Goal: Task Accomplishment & Management: Manage account settings

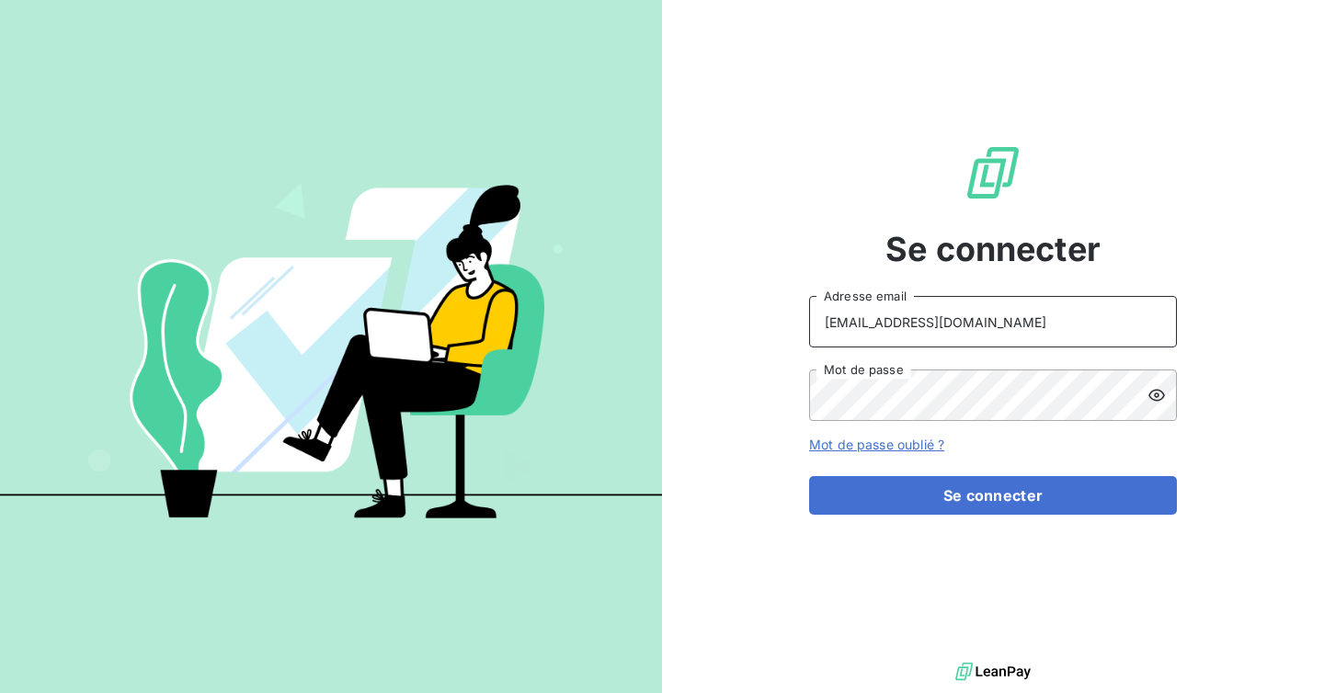
click at [962, 313] on input "[EMAIL_ADDRESS][DOMAIN_NAME]" at bounding box center [993, 321] width 368 height 51
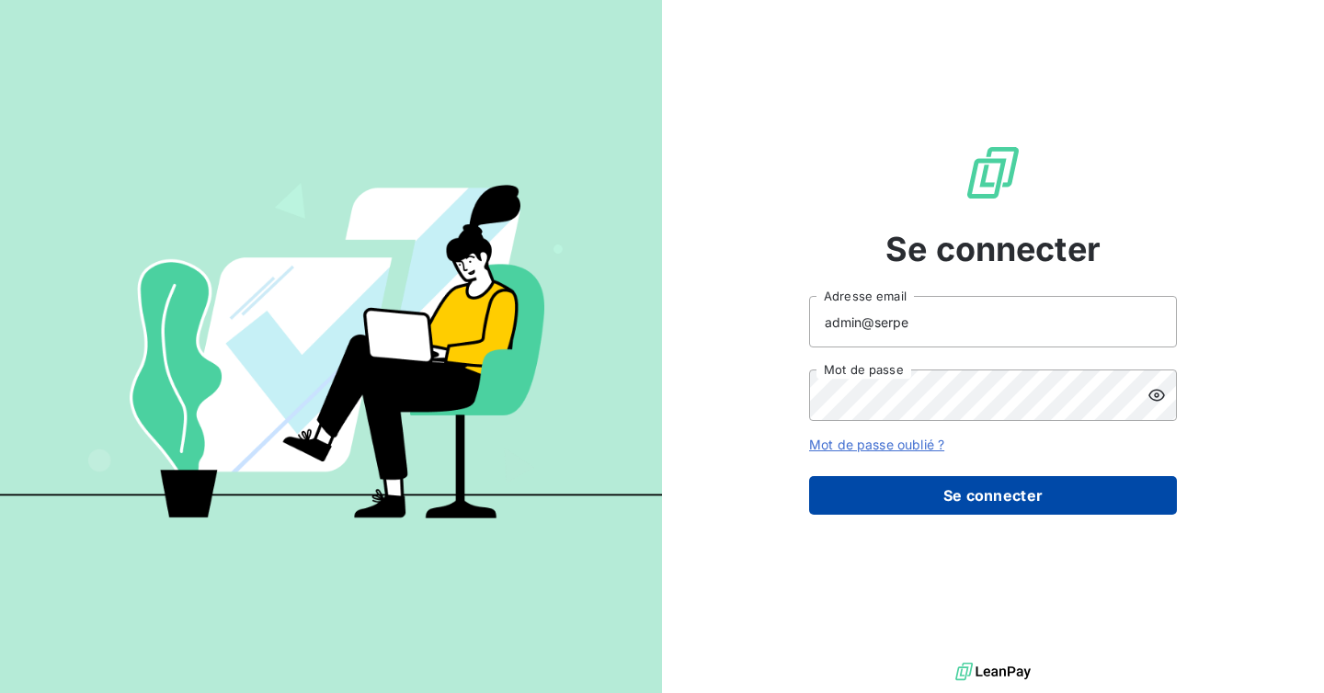
type input "admin@serpe"
click at [970, 501] on button "Se connecter" at bounding box center [993, 495] width 368 height 39
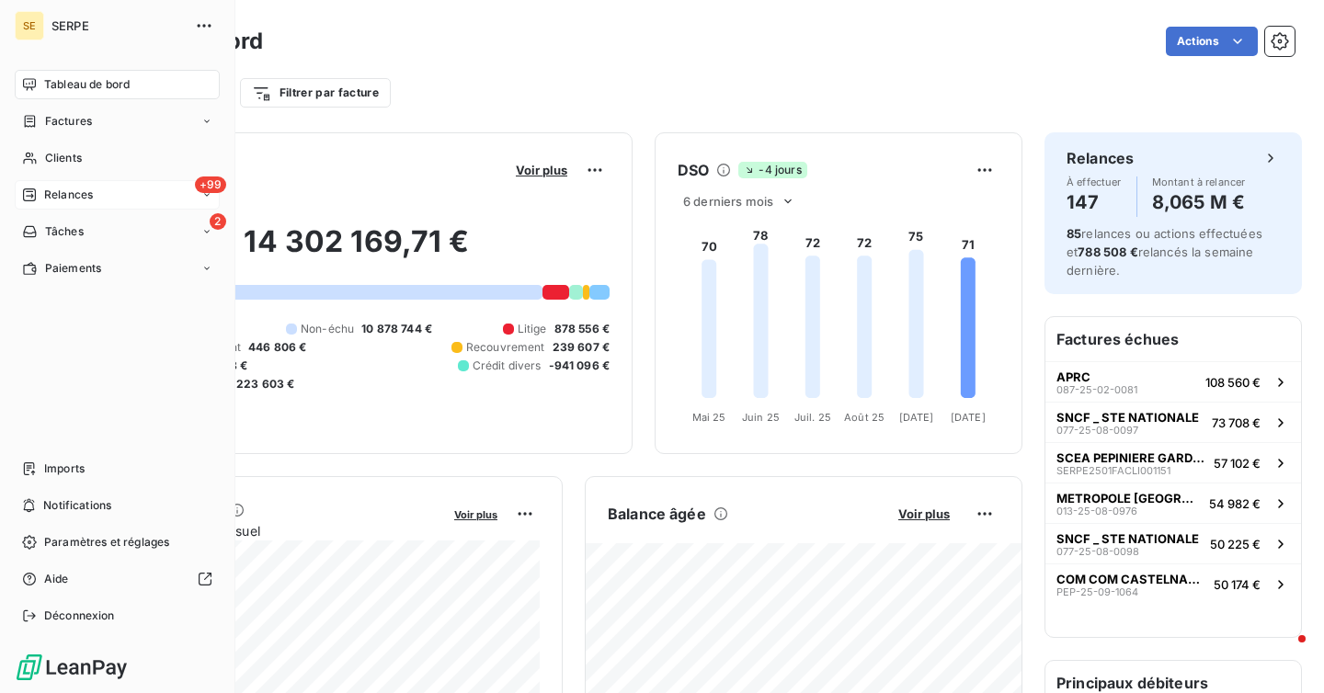
click at [90, 200] on span "Relances" at bounding box center [68, 195] width 49 height 17
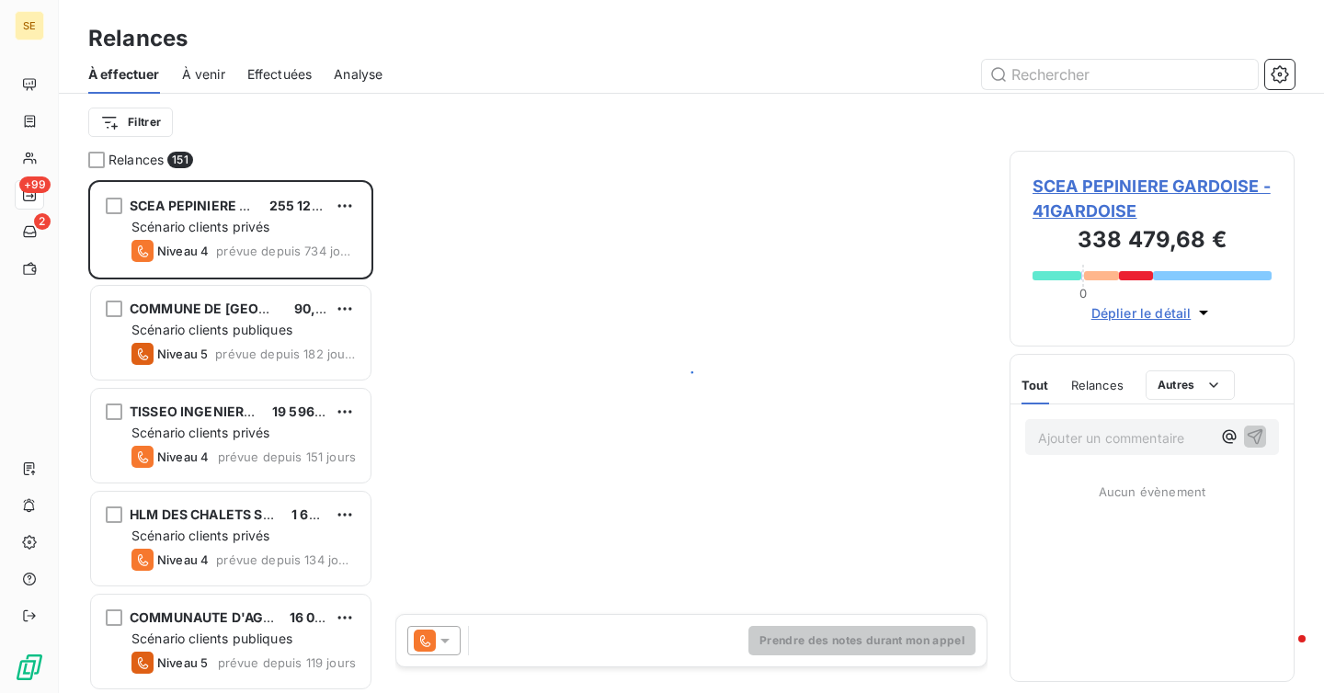
scroll to position [513, 285]
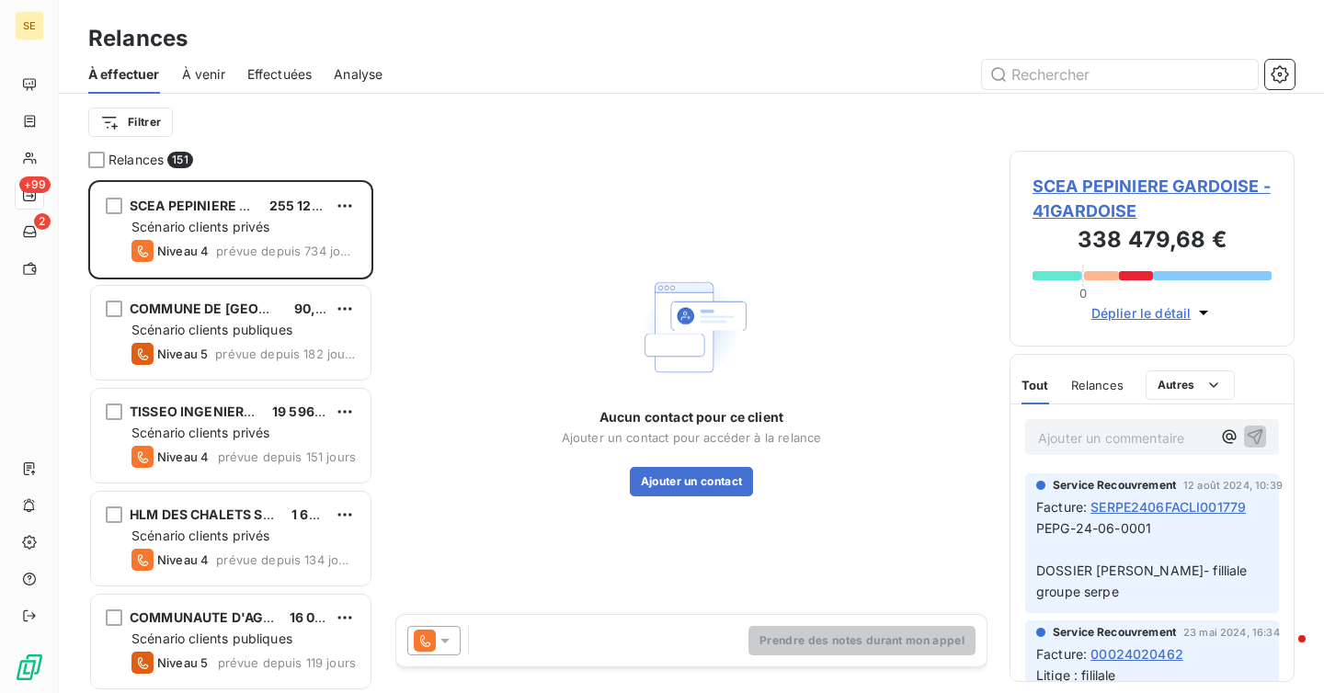
click at [449, 638] on icon at bounding box center [445, 641] width 18 height 18
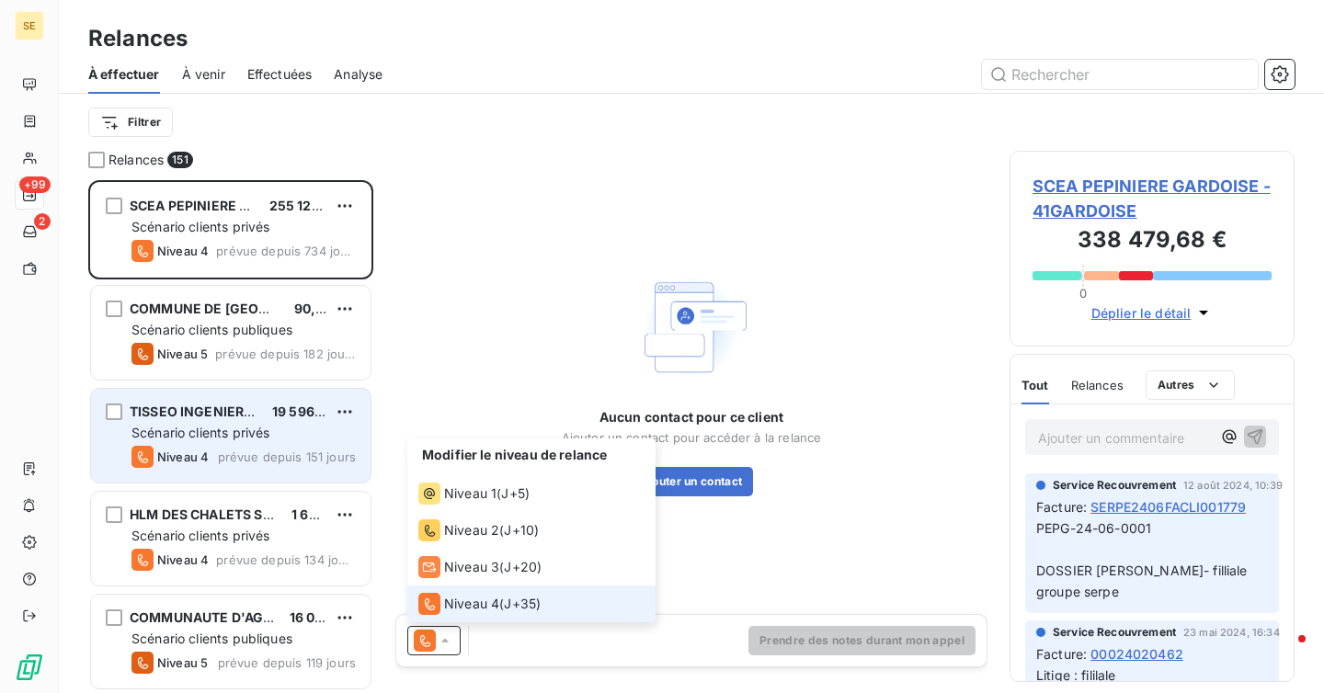
click at [179, 480] on div "TISSEO INGENIERIE ( SMAT) 19 596,36 € Scénario clients privés Niveau 4 prévue d…" at bounding box center [230, 436] width 279 height 94
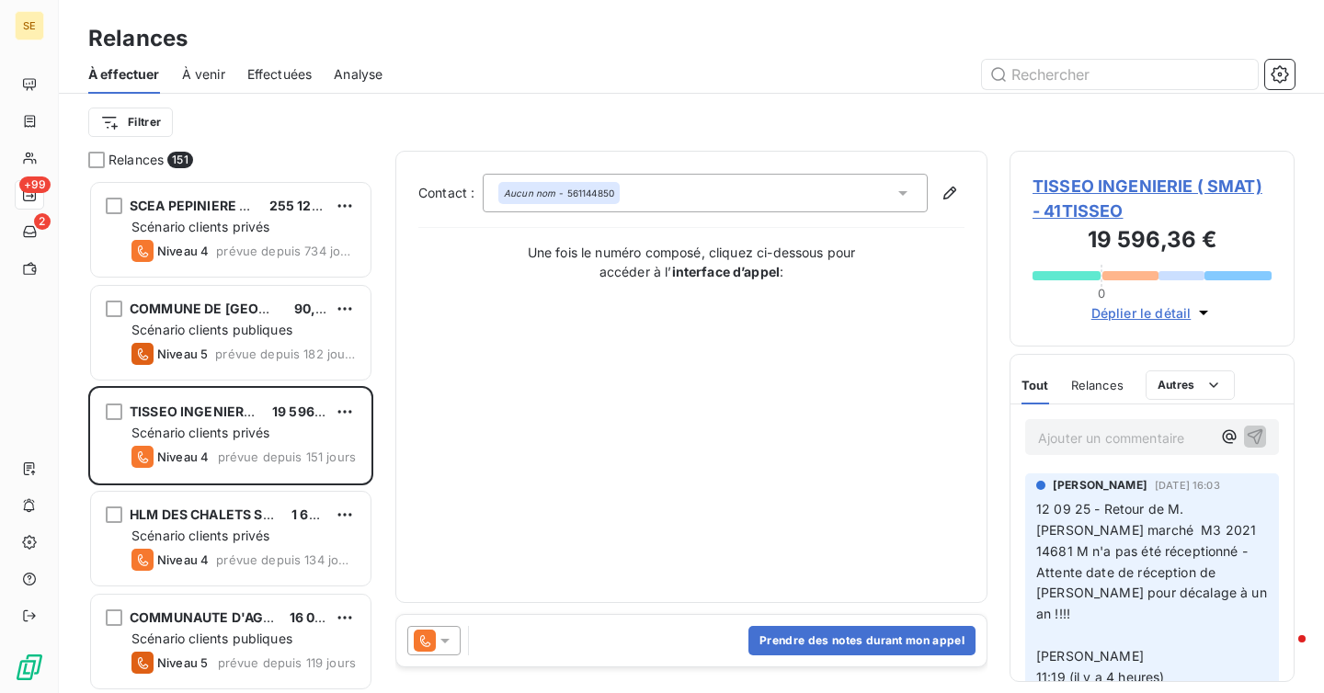
click at [135, 146] on div "Filtrer" at bounding box center [691, 122] width 1206 height 57
click at [144, 127] on html "SE +99 2 Relances À effectuer À venir Effectuées Analyse Filtrer Relances 151 S…" at bounding box center [662, 346] width 1324 height 693
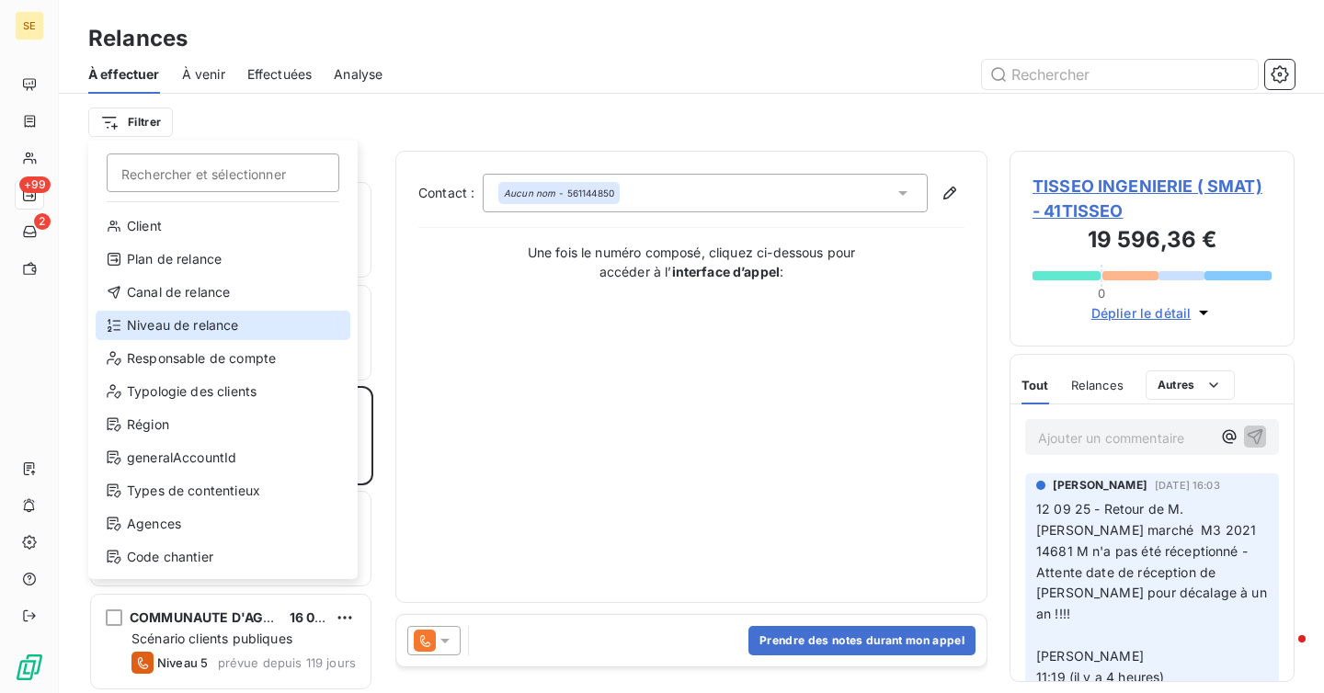
click at [240, 333] on div "Niveau de relance" at bounding box center [223, 325] width 255 height 29
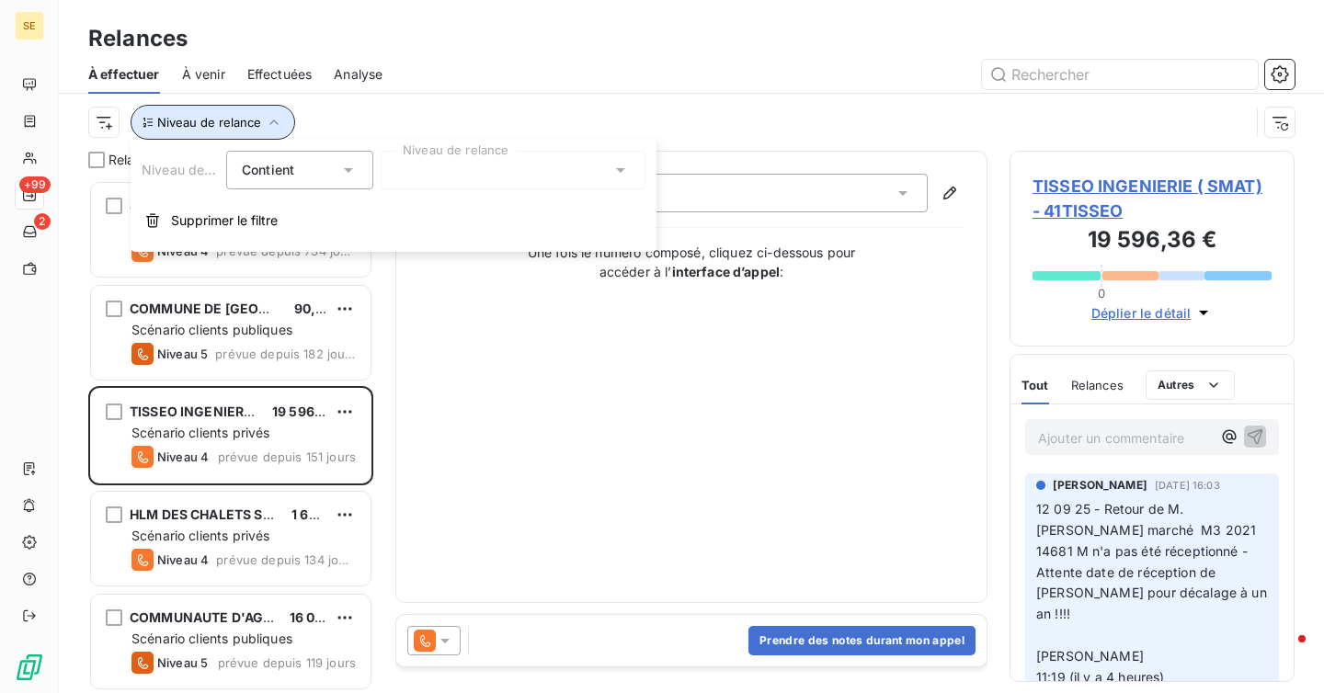
click at [220, 125] on span "Niveau de relance" at bounding box center [209, 122] width 104 height 15
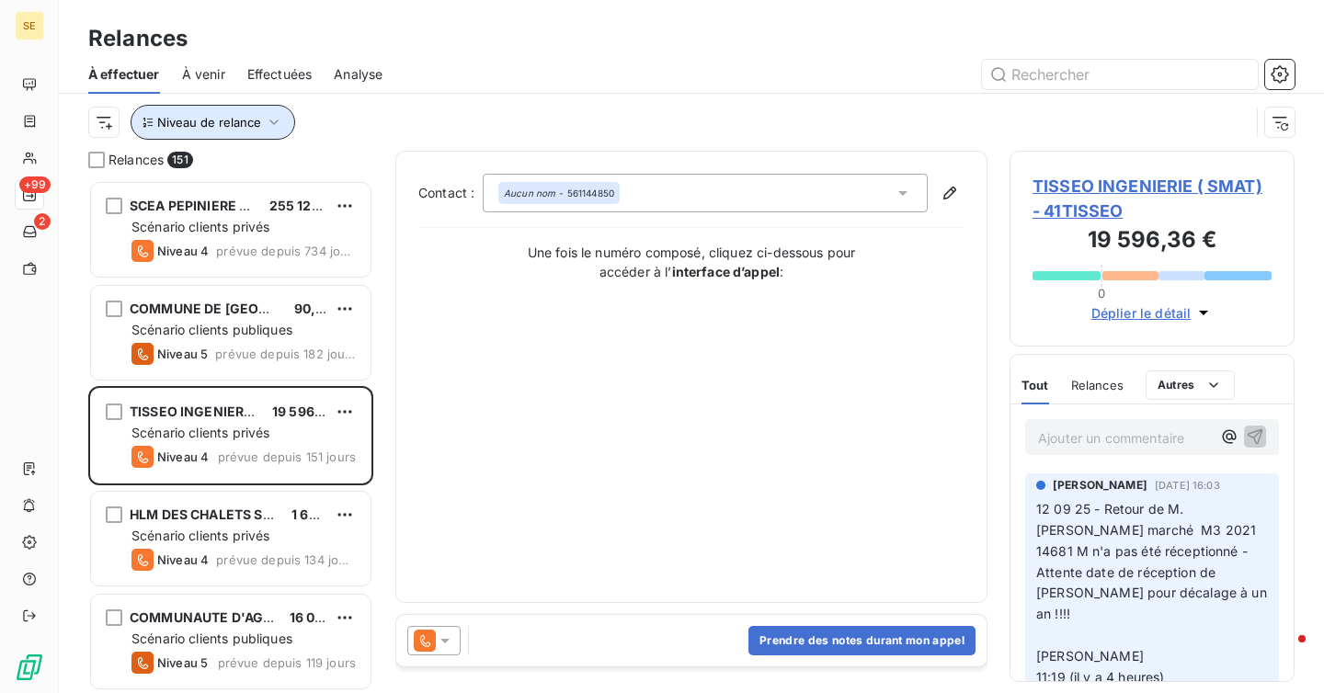
click at [204, 122] on span "Niveau de relance" at bounding box center [209, 122] width 104 height 15
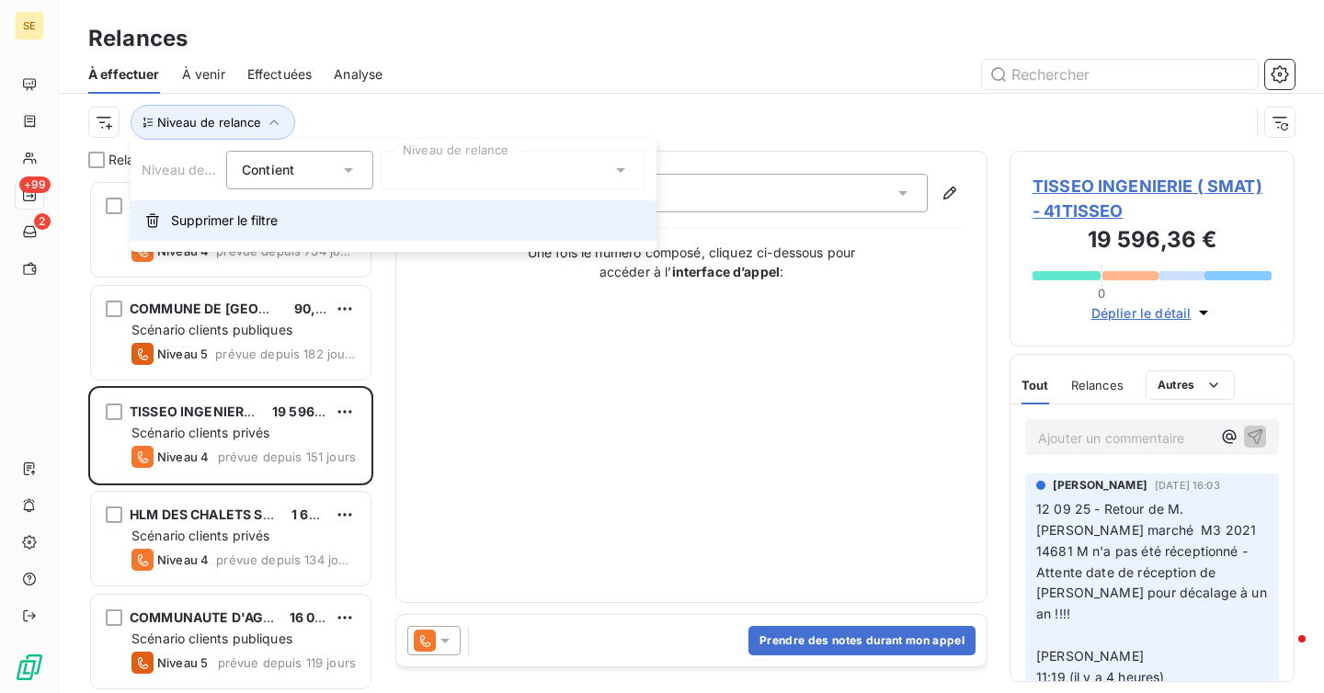
click at [224, 228] on span "Supprimer le filtre" at bounding box center [224, 220] width 107 height 18
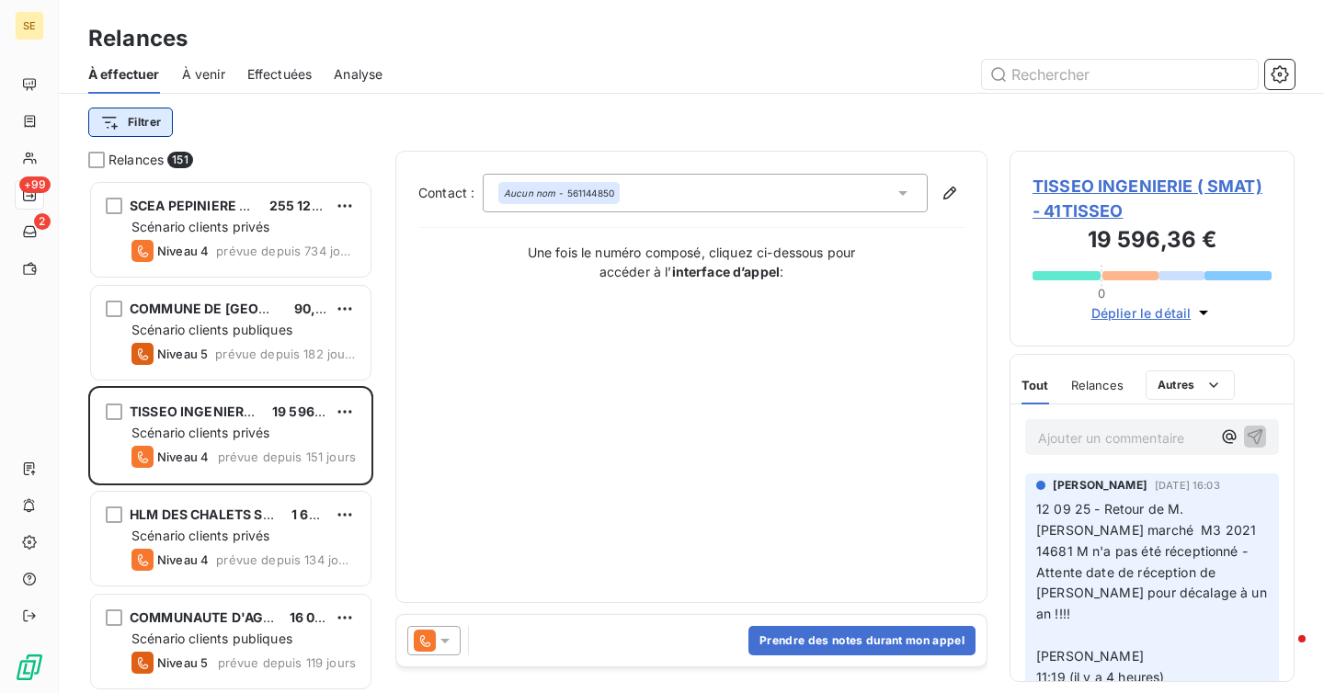
click at [117, 112] on html "SE +99 2 Relances À effectuer À venir Effectuées Analyse Filtrer Relances 151 S…" at bounding box center [662, 346] width 1324 height 693
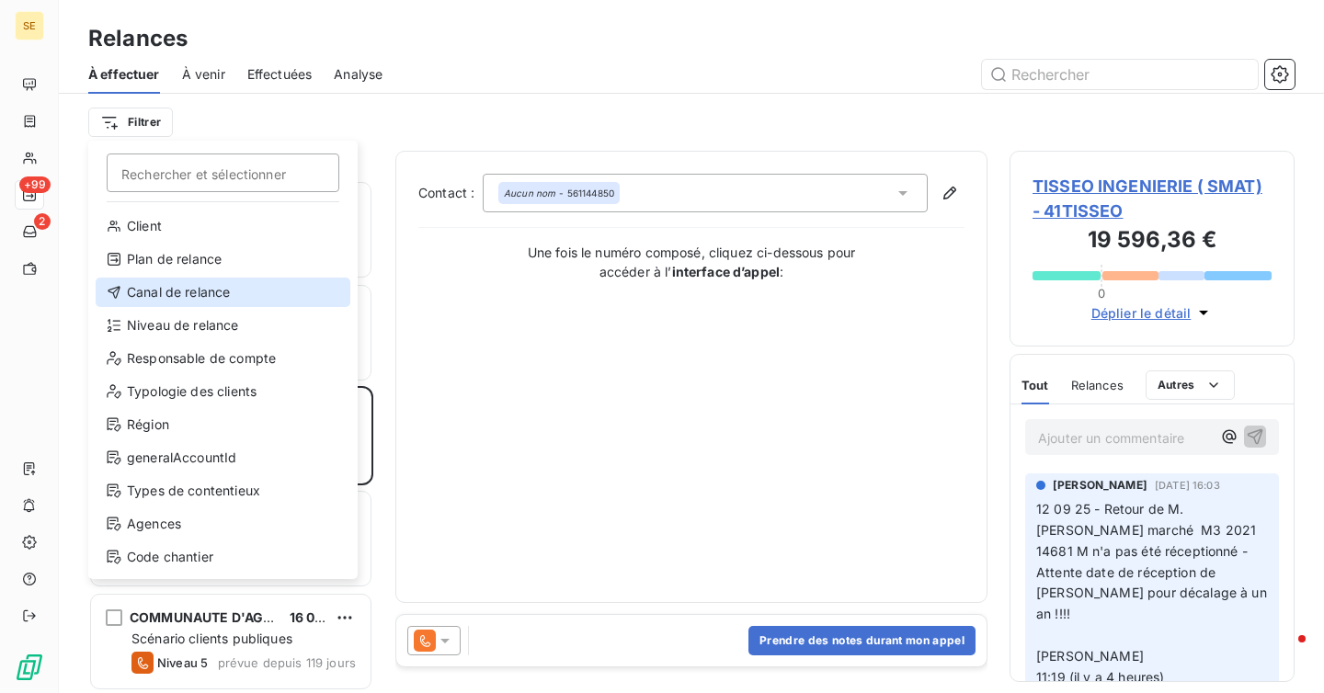
click at [230, 282] on div "Canal de relance" at bounding box center [223, 292] width 255 height 29
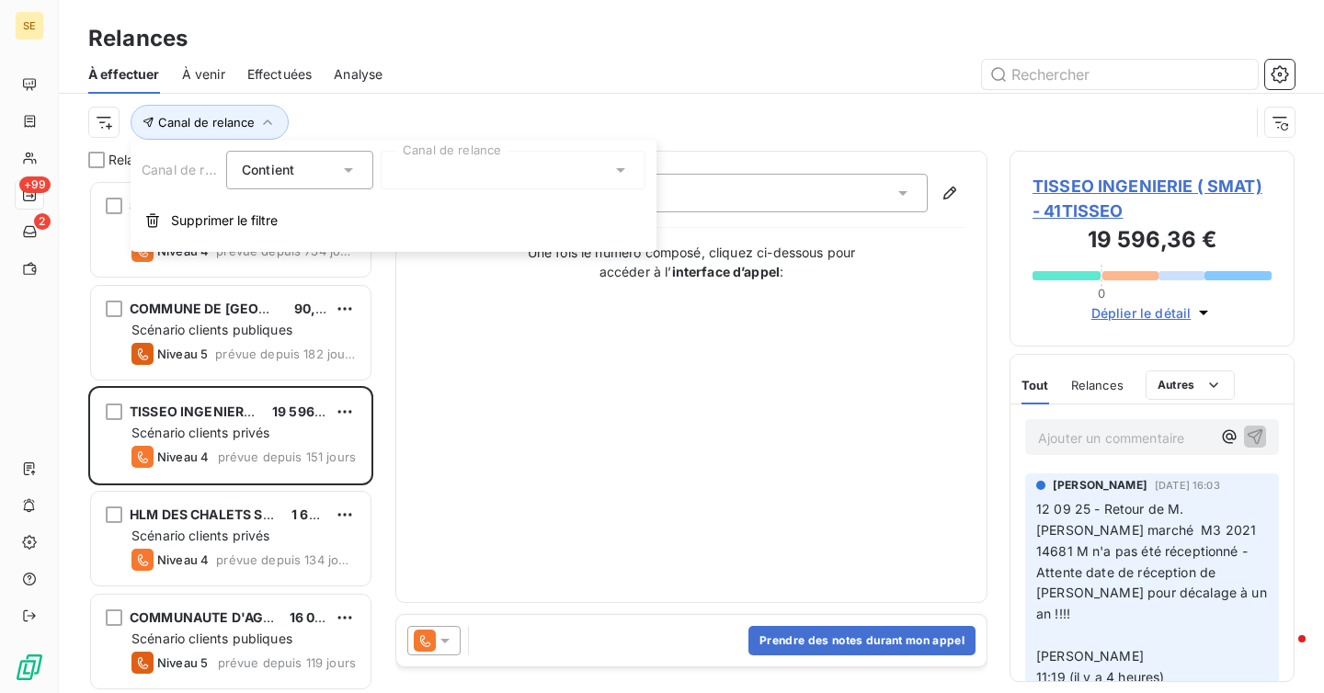
click at [424, 161] on div at bounding box center [513, 170] width 265 height 39
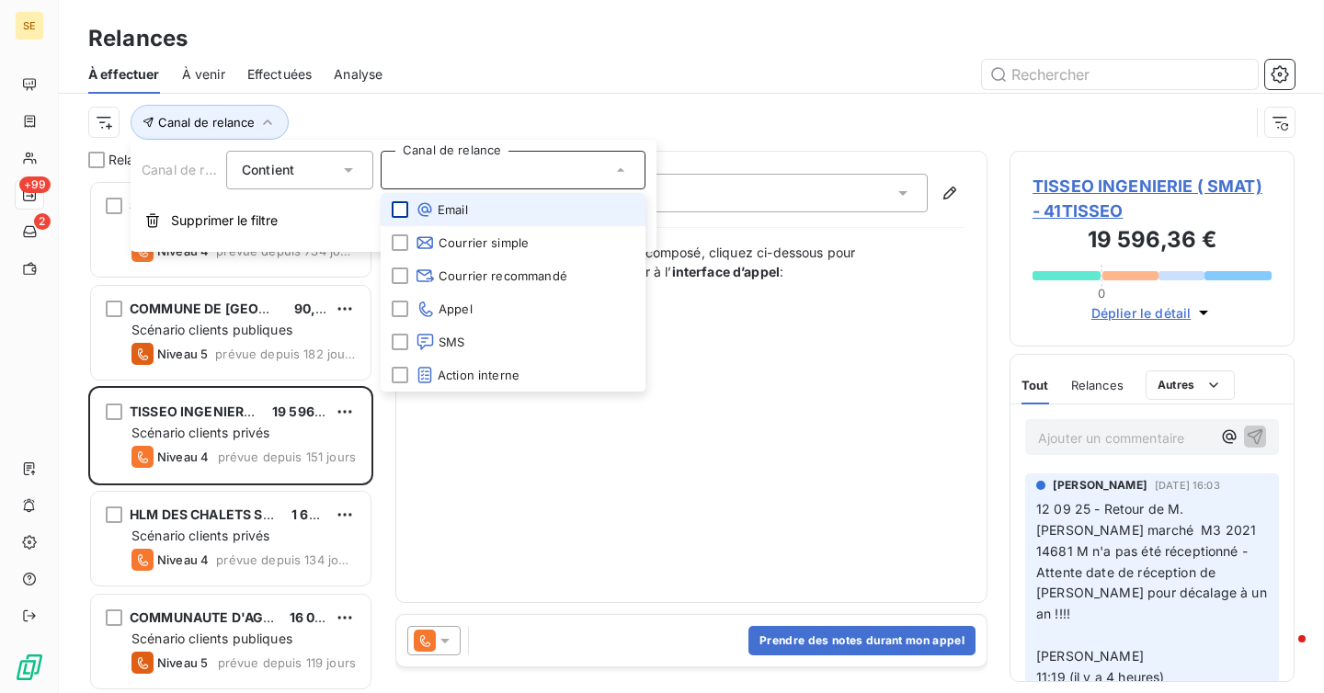
click at [402, 205] on div at bounding box center [400, 209] width 17 height 17
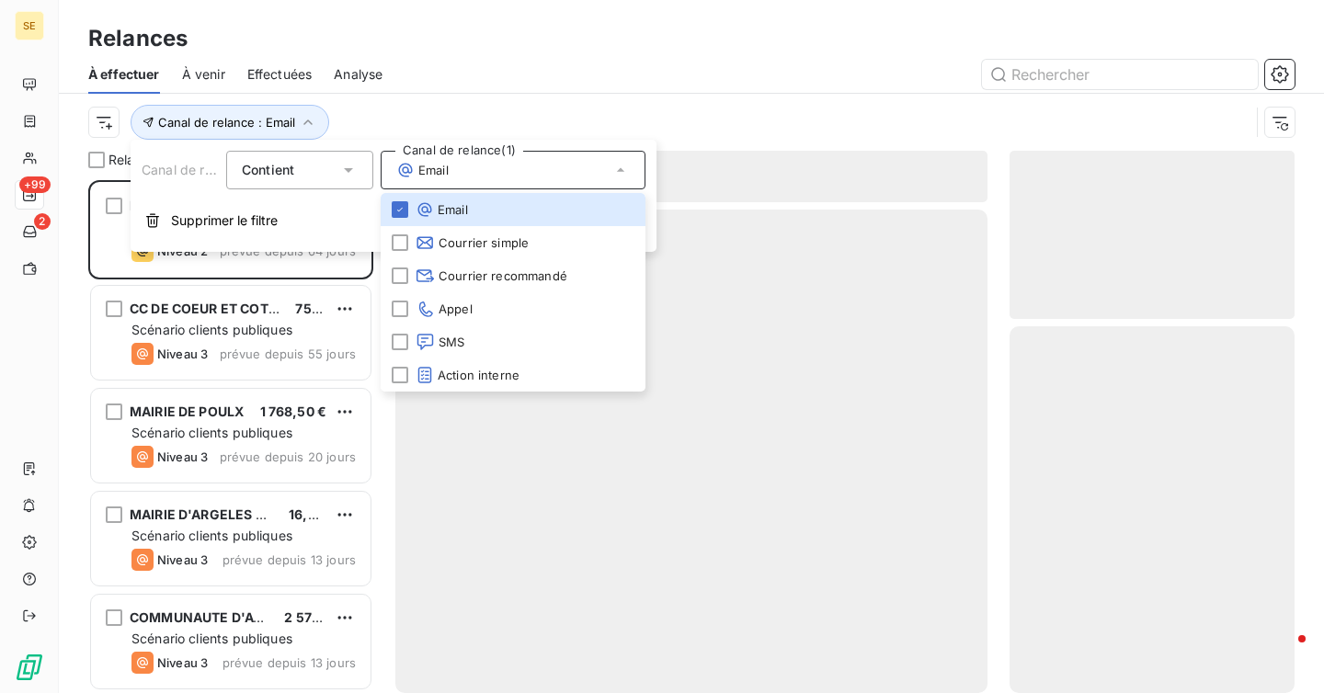
click at [440, 81] on div at bounding box center [849, 74] width 890 height 29
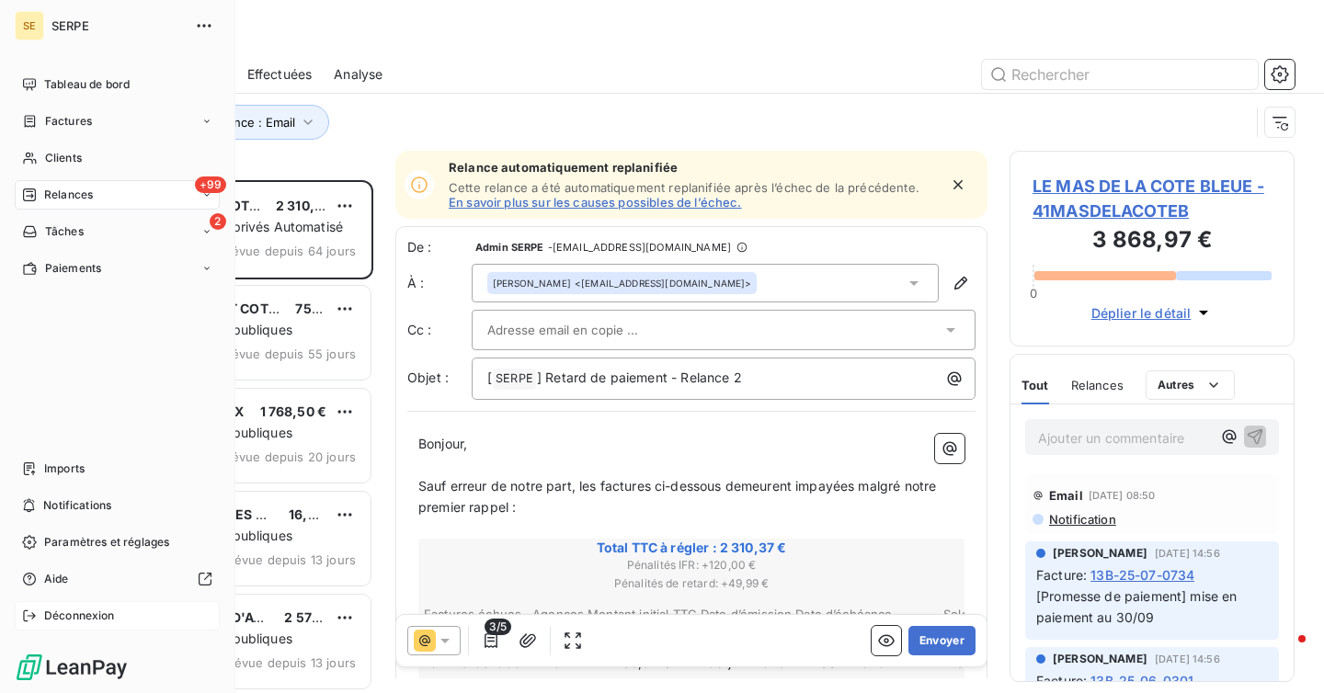
click at [61, 621] on span "Déconnexion" at bounding box center [79, 616] width 71 height 17
